Goal: Task Accomplishment & Management: Use online tool/utility

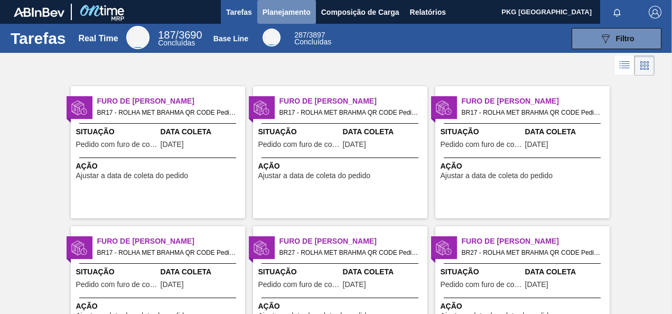
click at [272, 8] on span "Planejamento" at bounding box center [287, 12] width 48 height 13
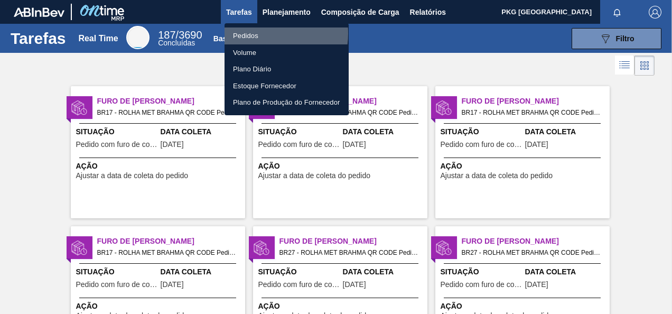
click at [255, 33] on li "Pedidos" at bounding box center [287, 35] width 124 height 17
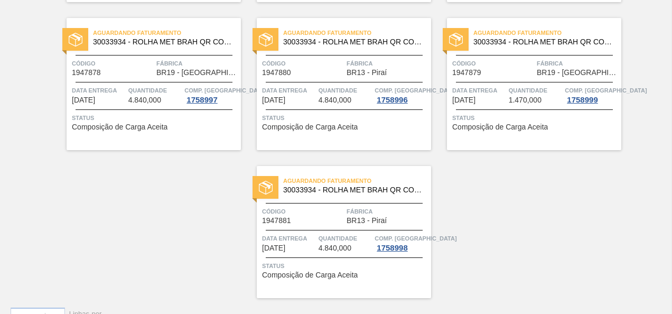
scroll to position [2171, 0]
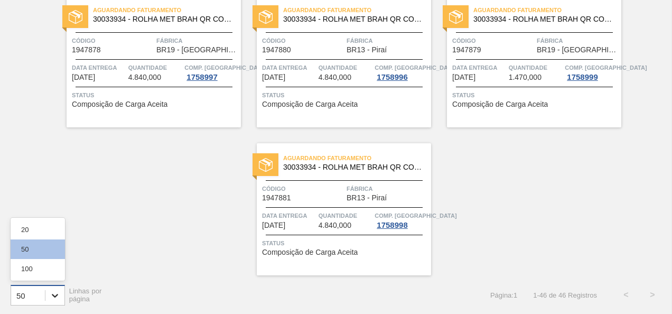
click at [60, 291] on icon at bounding box center [55, 295] width 11 height 11
click at [49, 270] on div "100" at bounding box center [38, 269] width 54 height 20
